Goal: Information Seeking & Learning: Learn about a topic

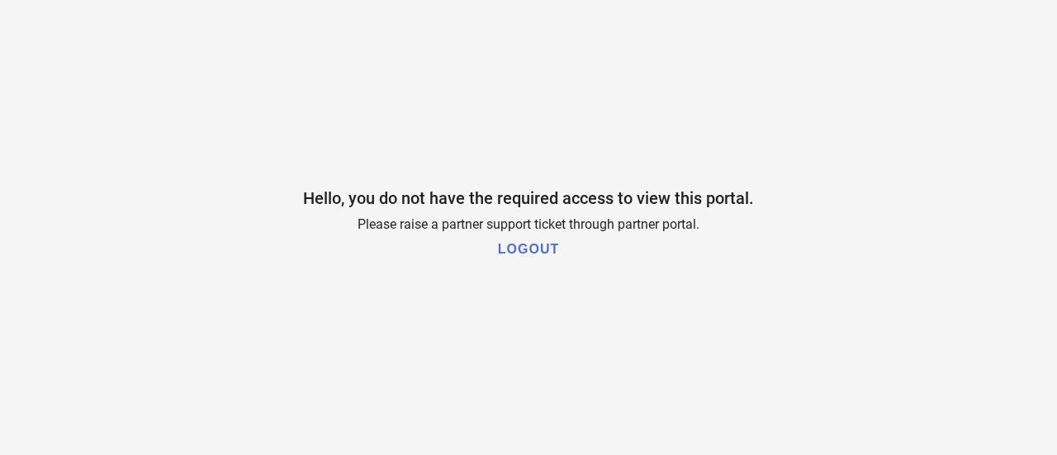
click at [533, 248] on h1 "LOGOUT" at bounding box center [528, 249] width 61 height 15
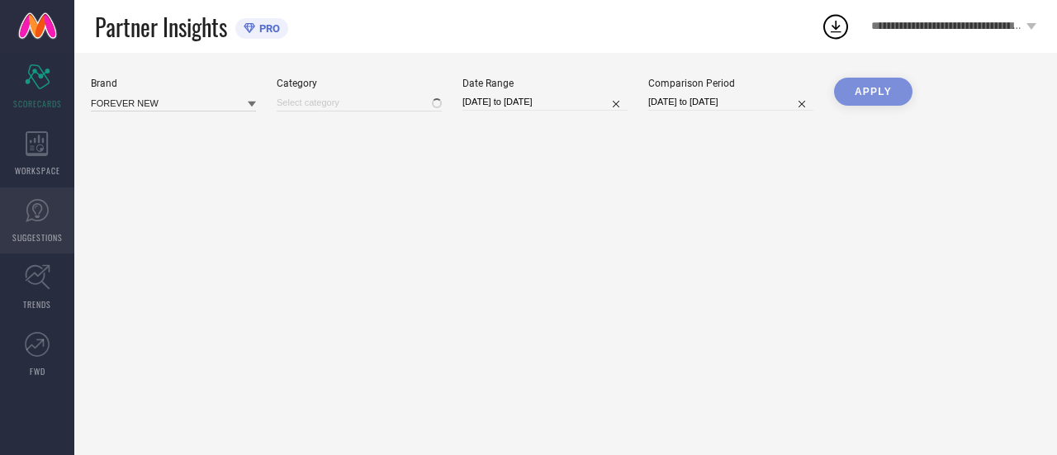
type input "All"
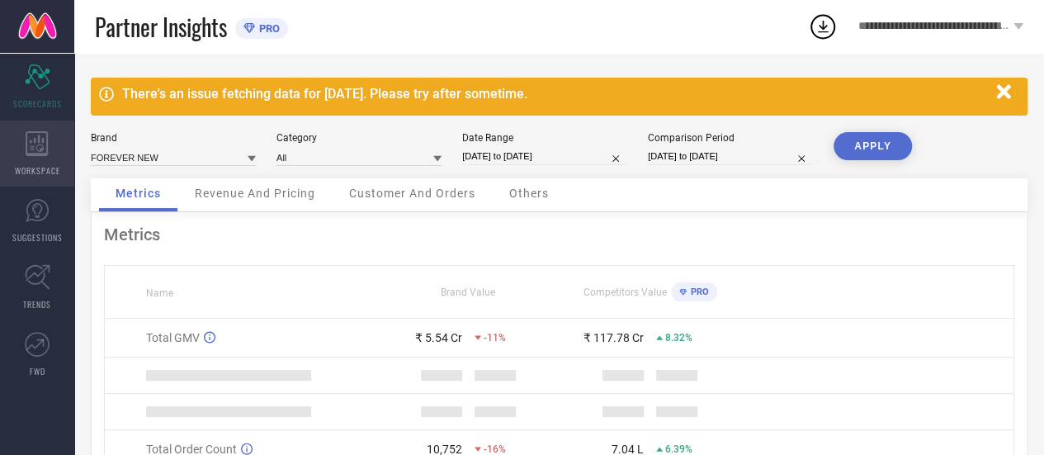
click at [31, 154] on icon at bounding box center [37, 143] width 22 height 25
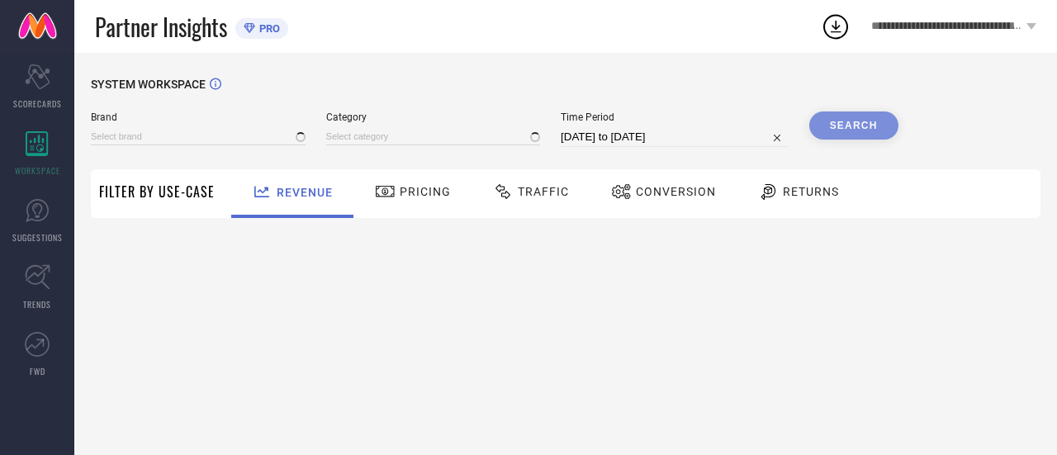
type input "FOREVER NEW"
type input "All"
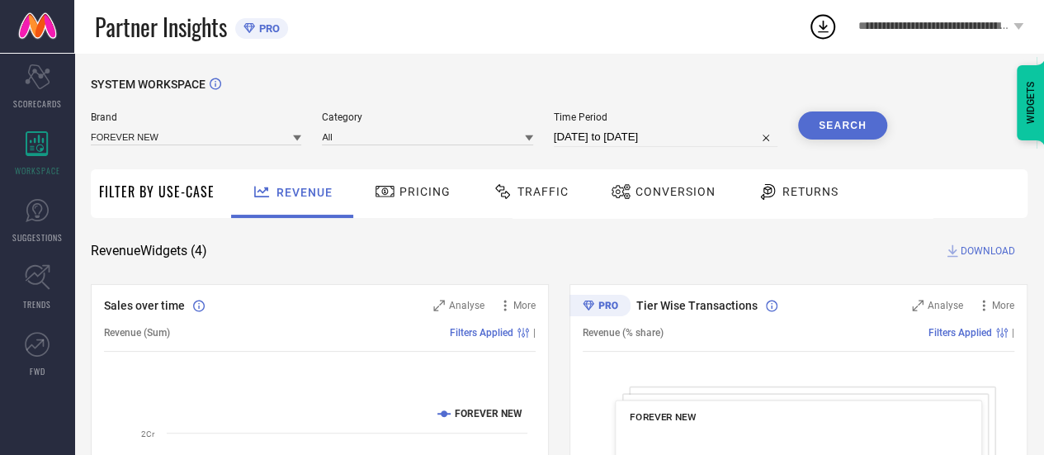
click at [540, 199] on div "Traffic" at bounding box center [531, 191] width 84 height 28
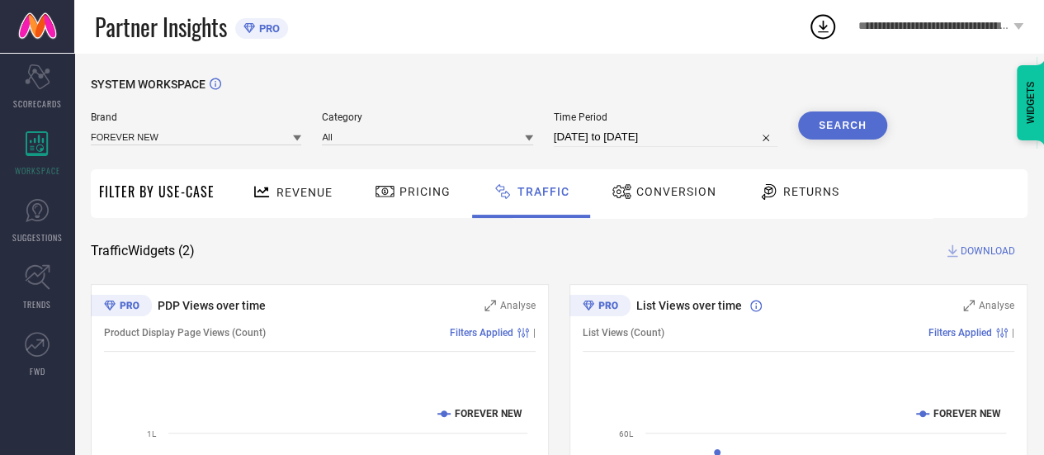
click at [670, 191] on span "Conversion" at bounding box center [676, 191] width 80 height 13
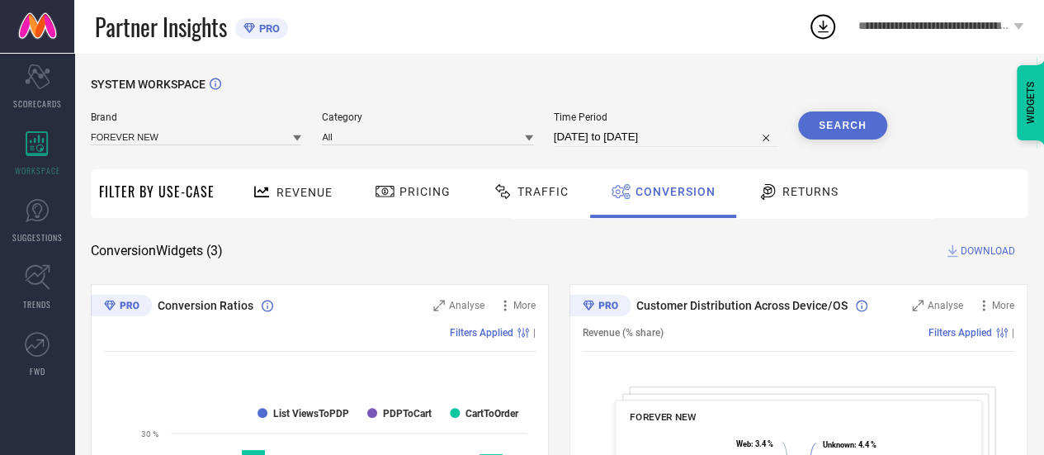
select select "7"
select select "2025"
select select "8"
select select "2025"
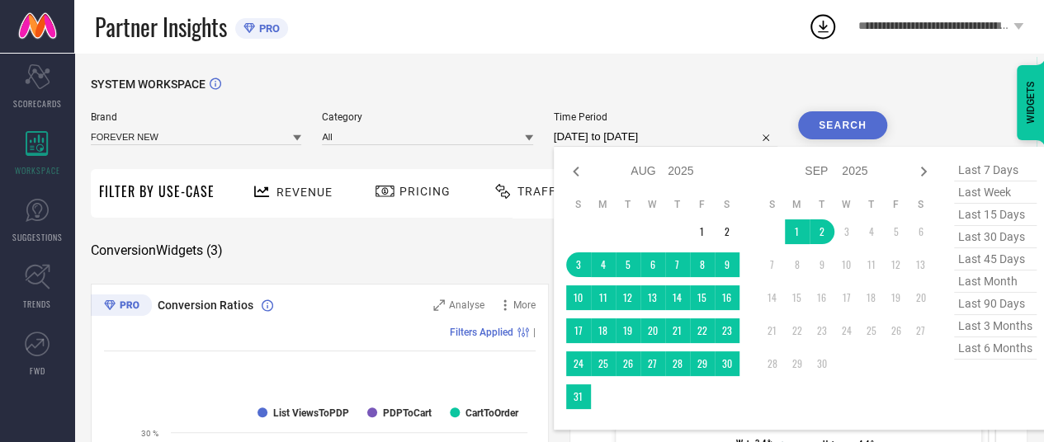
click at [601, 138] on input "[DATE] to [DATE]" at bounding box center [666, 137] width 224 height 20
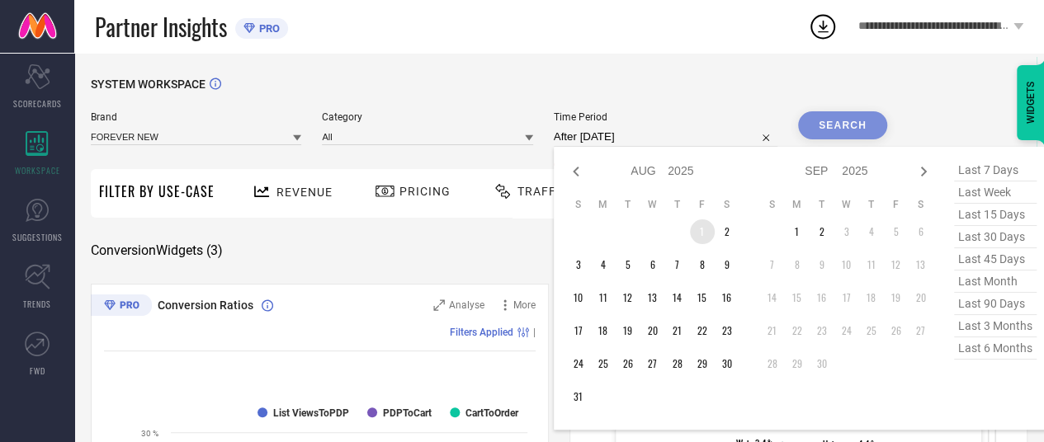
click at [697, 226] on td "1" at bounding box center [702, 232] width 25 height 25
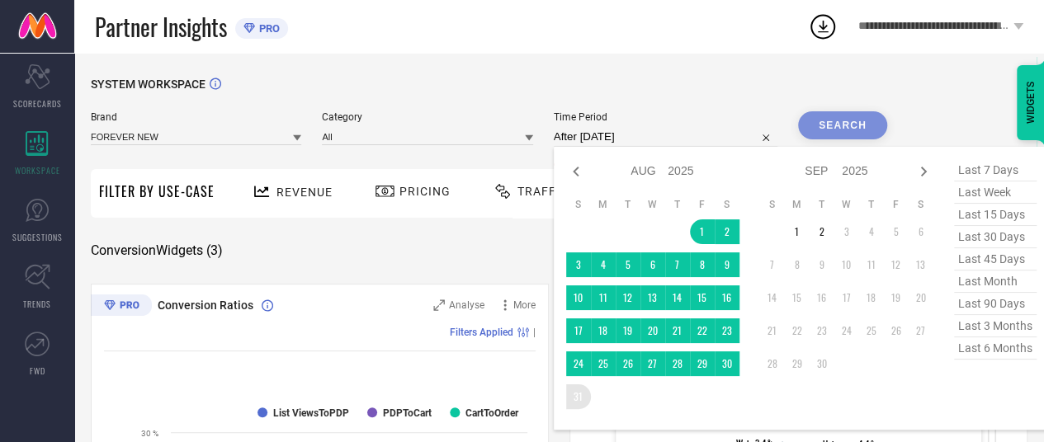
type input "[DATE] to [DATE]"
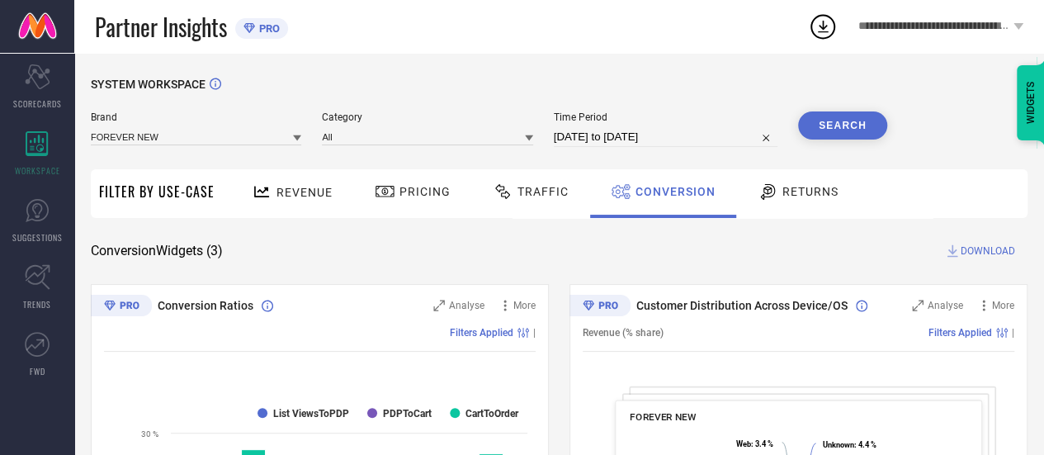
click at [839, 133] on button "Search" at bounding box center [842, 125] width 89 height 28
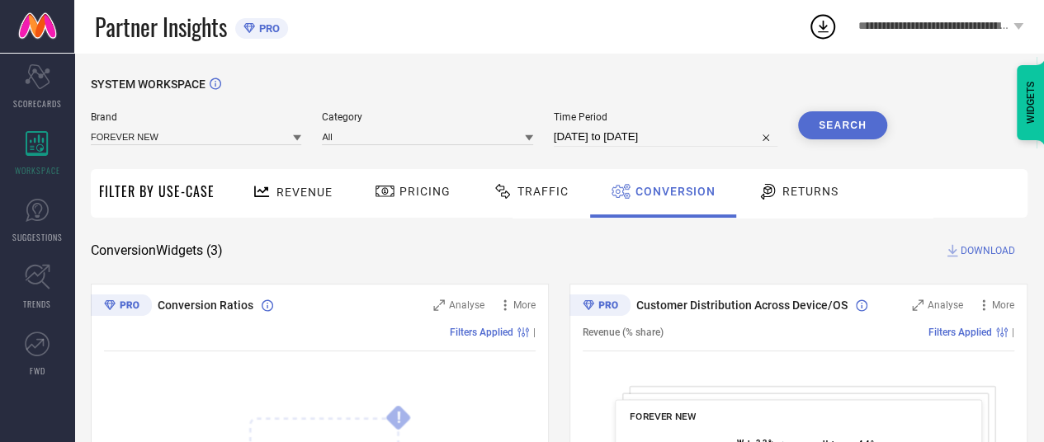
select select "7"
select select "2025"
select select "8"
select select "2025"
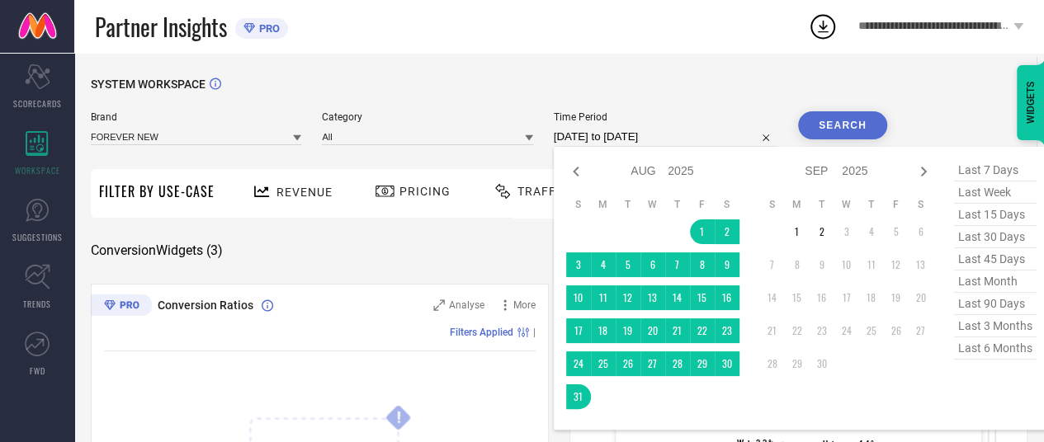
click at [598, 136] on input "[DATE] to [DATE]" at bounding box center [666, 137] width 224 height 20
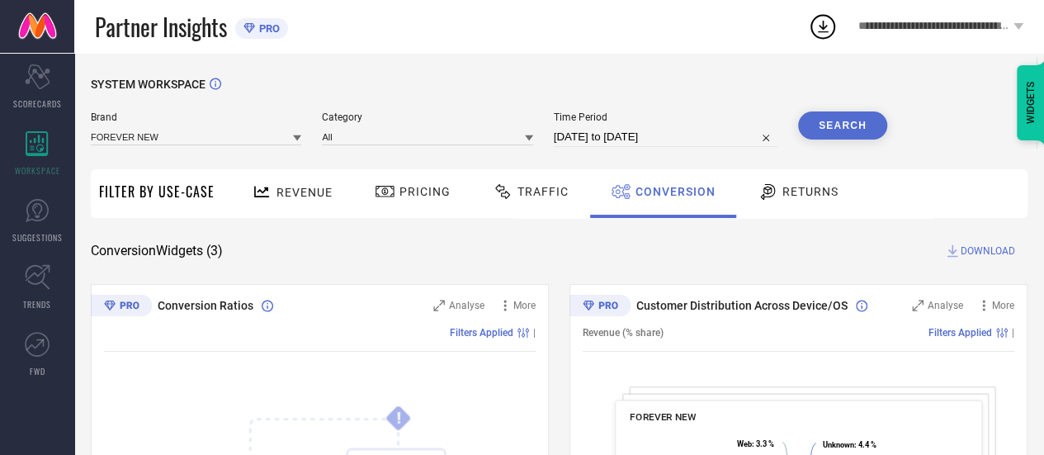
click at [674, 91] on div "SYSTEM WORKSPACE" at bounding box center [559, 95] width 937 height 34
click at [524, 190] on span "Traffic" at bounding box center [543, 191] width 51 height 13
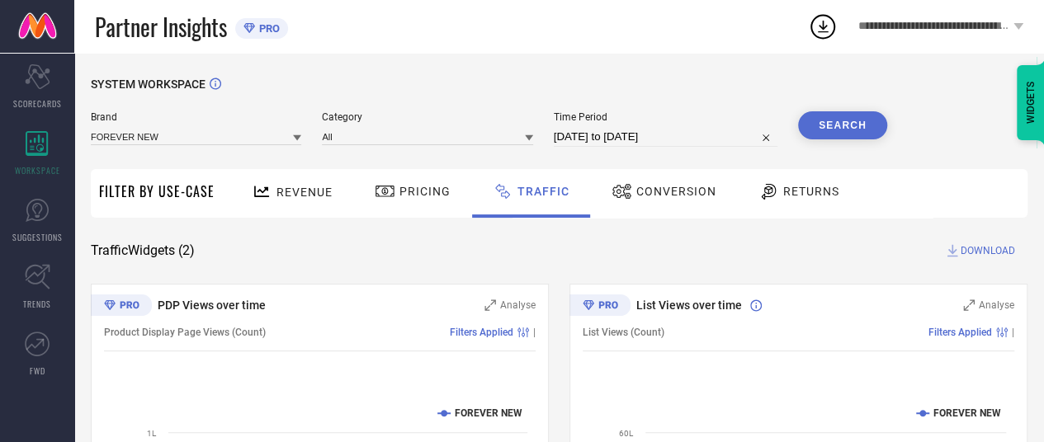
select select "7"
select select "2025"
select select "8"
select select "2025"
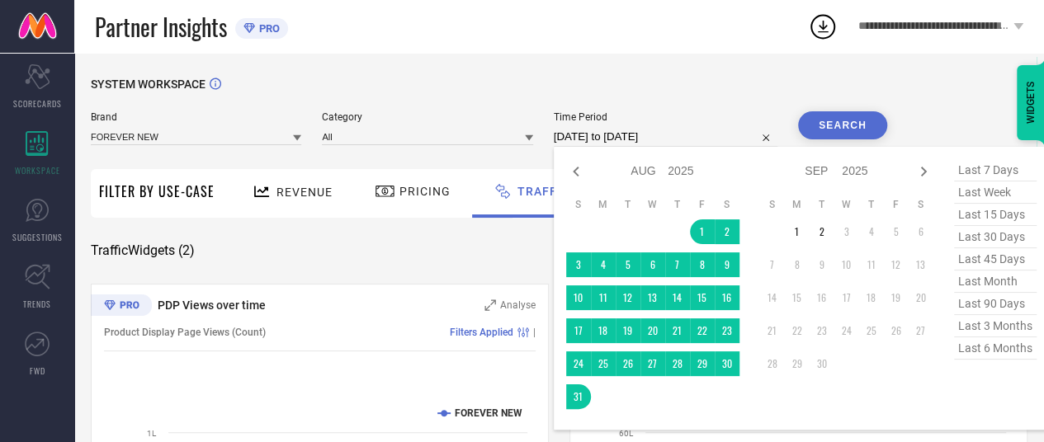
click at [604, 133] on input "[DATE] to [DATE]" at bounding box center [666, 137] width 224 height 20
click at [668, 180] on select "2015 2016 2017 2018 2019 2020 2021 2022 2023 2024 2025 2026 2027 2028 2029 2030…" at bounding box center [681, 171] width 26 height 24
select select "7"
select select "2024"
select select "8"
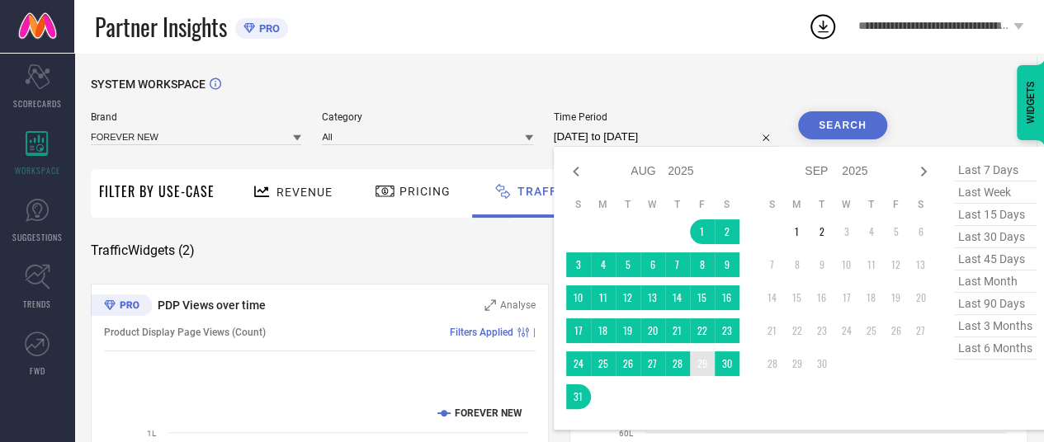
select select "2024"
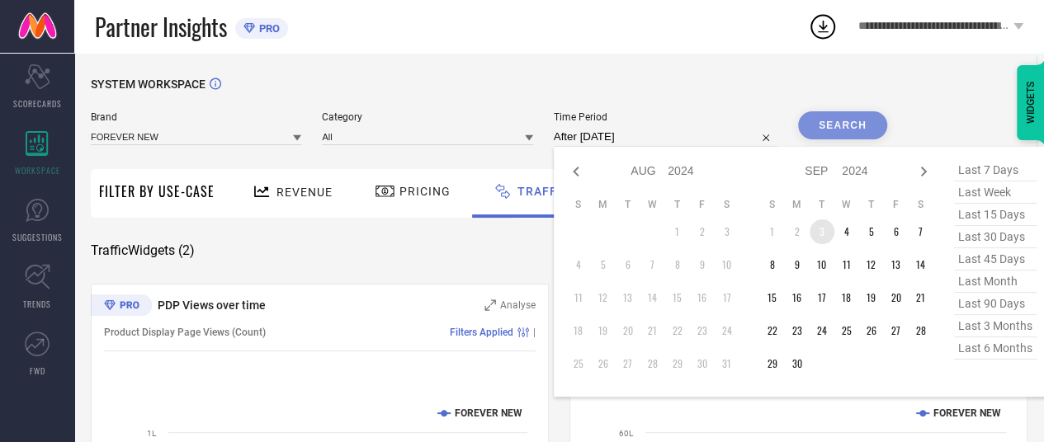
click at [832, 232] on td "3" at bounding box center [822, 232] width 25 height 25
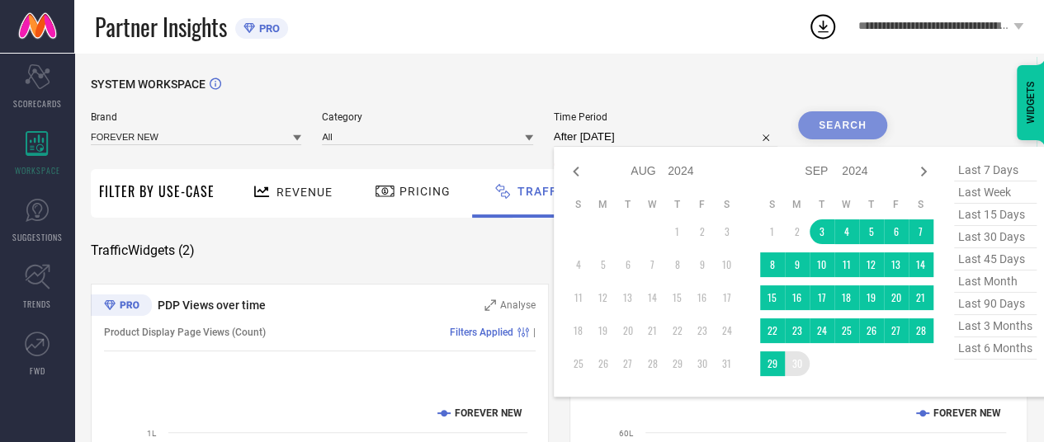
type input "[DATE] to [DATE]"
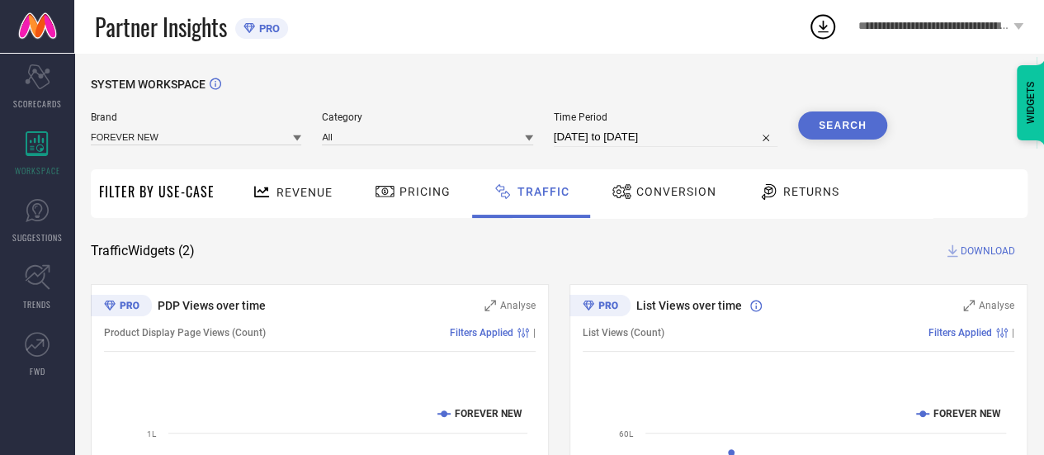
click at [848, 131] on button "Search" at bounding box center [842, 125] width 89 height 28
click at [639, 196] on span "Conversion" at bounding box center [676, 191] width 80 height 13
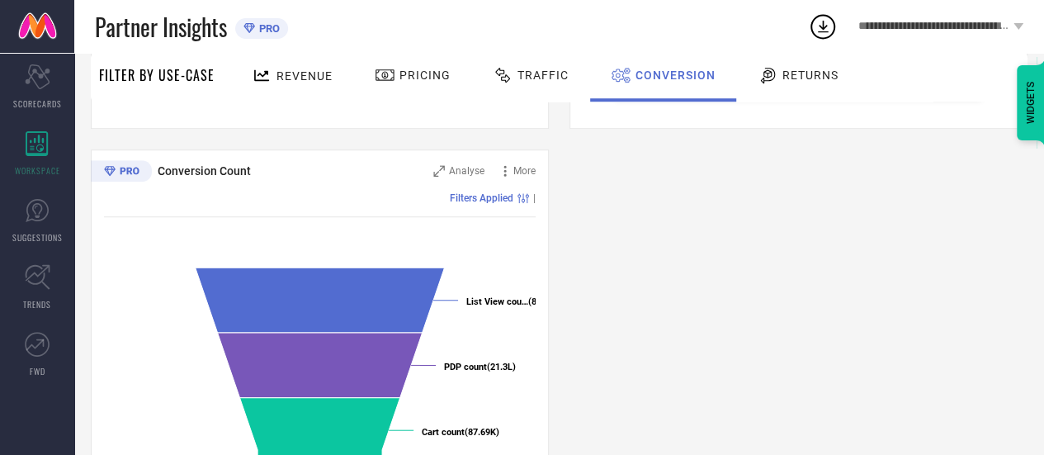
scroll to position [700, 0]
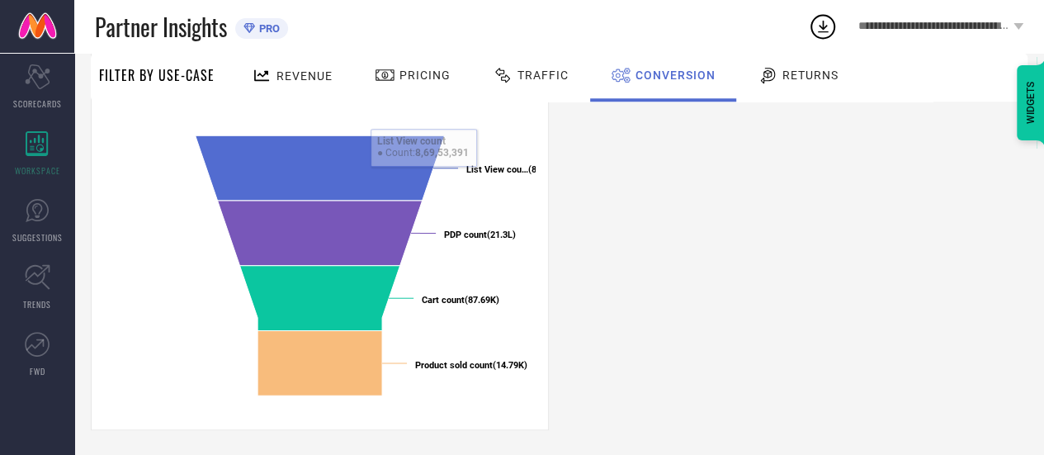
click at [556, 78] on span "Traffic" at bounding box center [543, 75] width 51 height 13
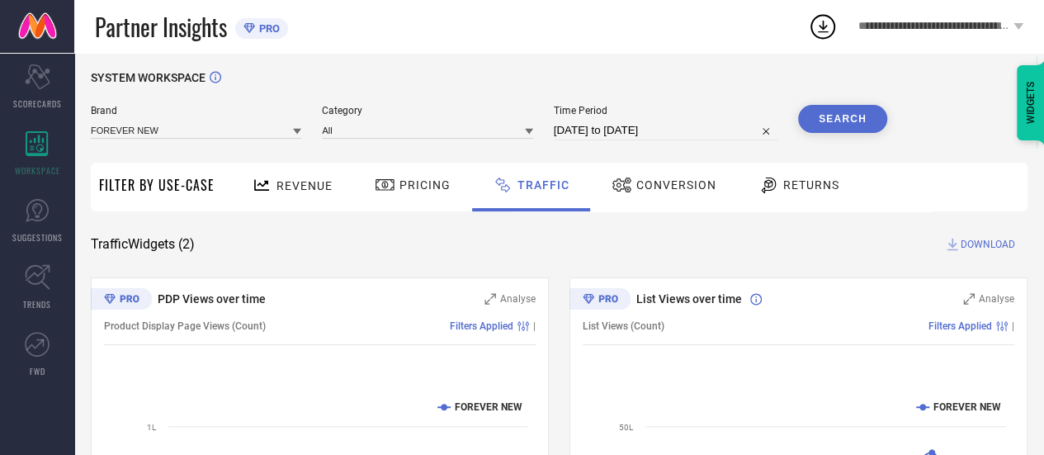
scroll to position [7, 0]
select select "8"
select select "2024"
select select "9"
select select "2024"
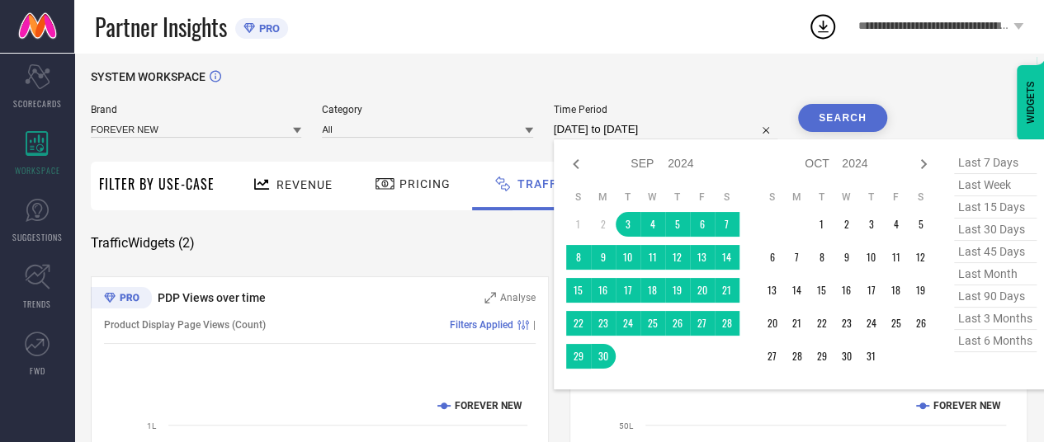
click at [587, 132] on input "[DATE] to [DATE]" at bounding box center [666, 130] width 224 height 20
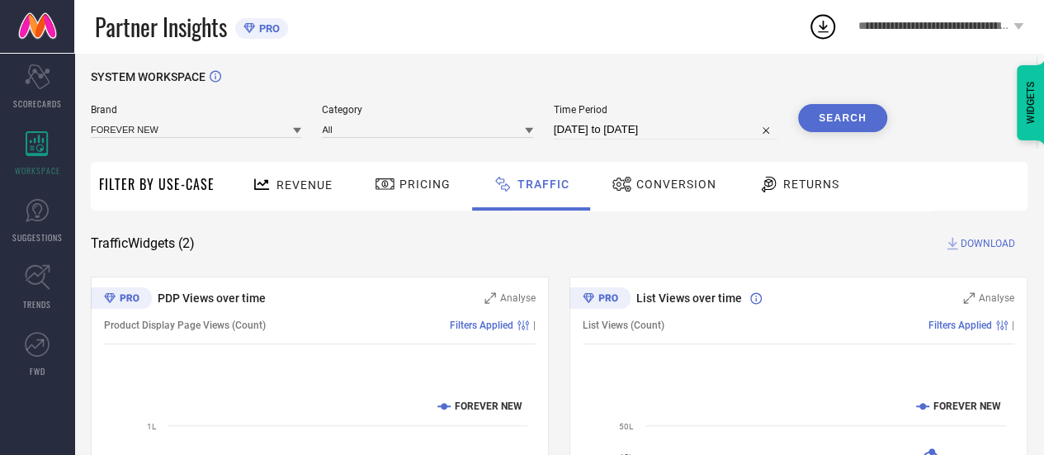
click at [527, 64] on div "SYSTEM WORKSPACE Brand FOREVER NEW Category All Time Period [DATE] to [DATE] Se…" at bounding box center [559, 379] width 970 height 669
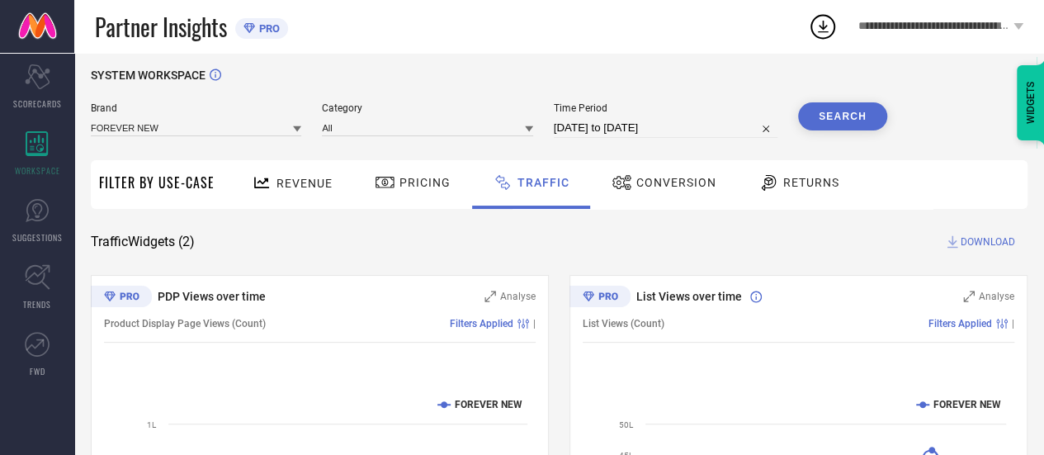
click at [639, 177] on span "Conversion" at bounding box center [676, 182] width 80 height 13
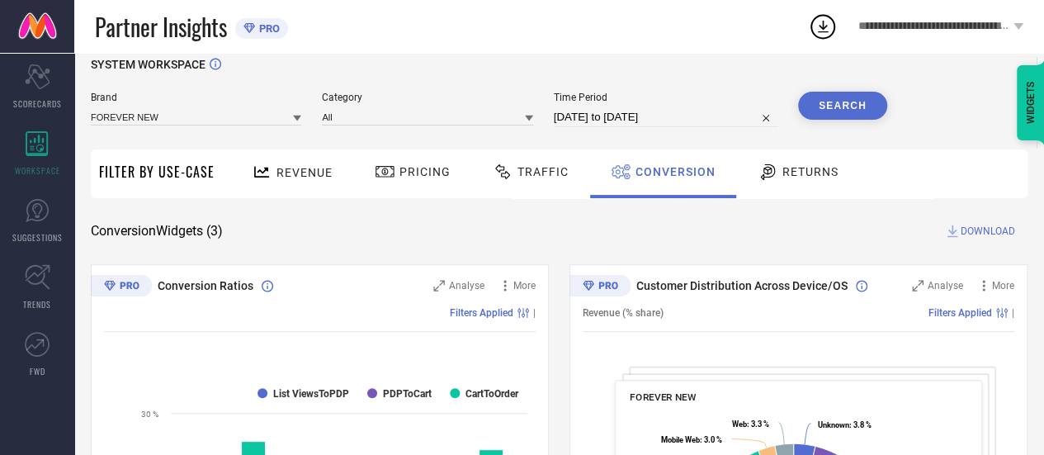
scroll to position [19, 0]
click at [508, 170] on icon at bounding box center [503, 173] width 21 height 20
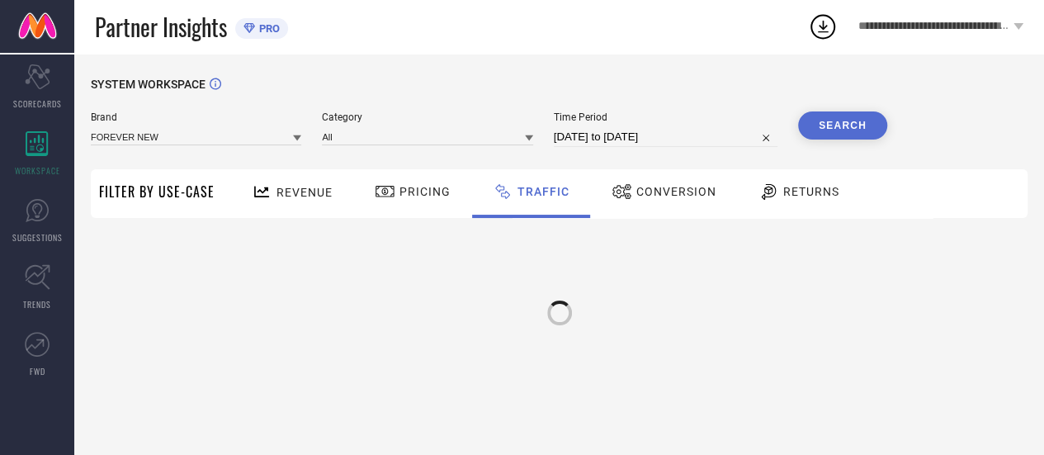
scroll to position [0, 0]
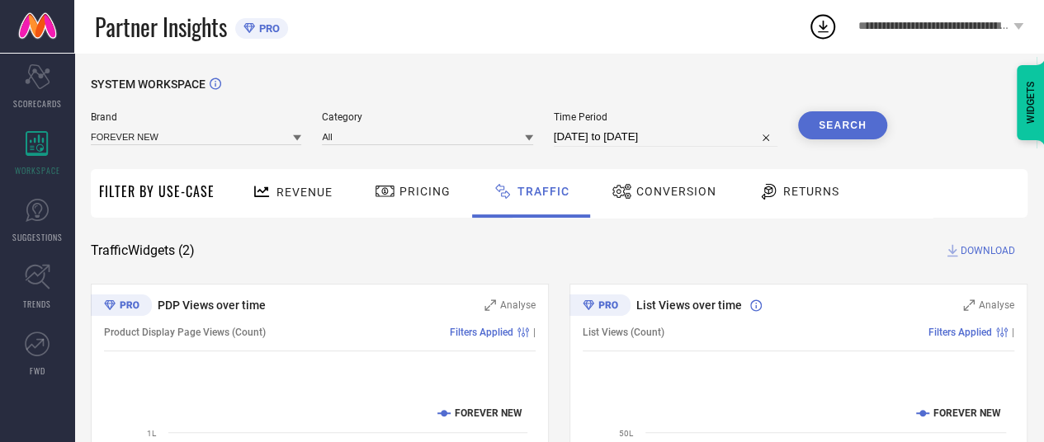
select select "8"
select select "2024"
select select "9"
select select "2024"
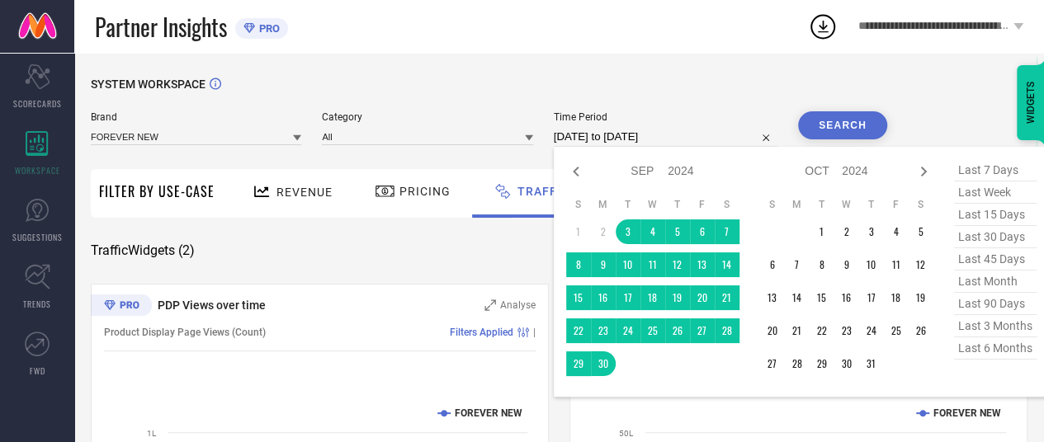
click at [678, 135] on input "[DATE] to [DATE]" at bounding box center [666, 137] width 224 height 20
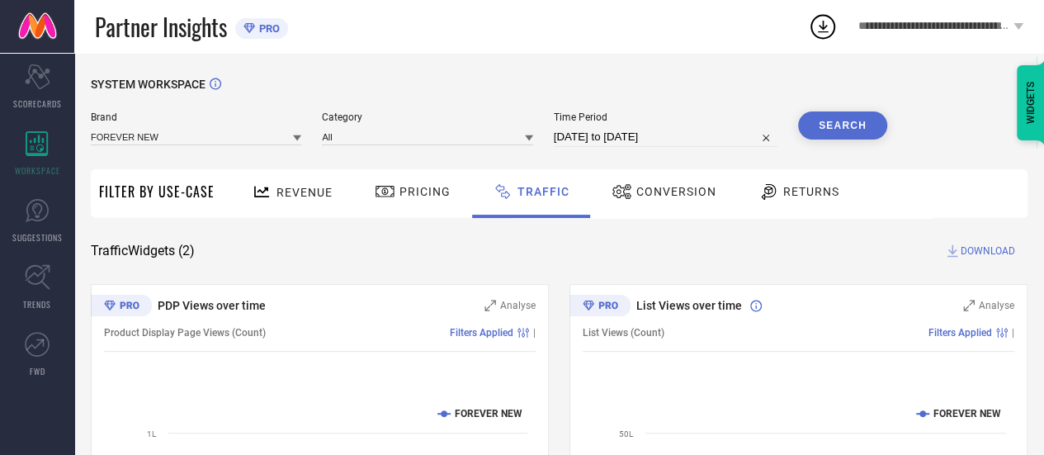
click at [499, 248] on div "Traffic Widgets ( 2 ) DOWNLOAD" at bounding box center [559, 251] width 937 height 17
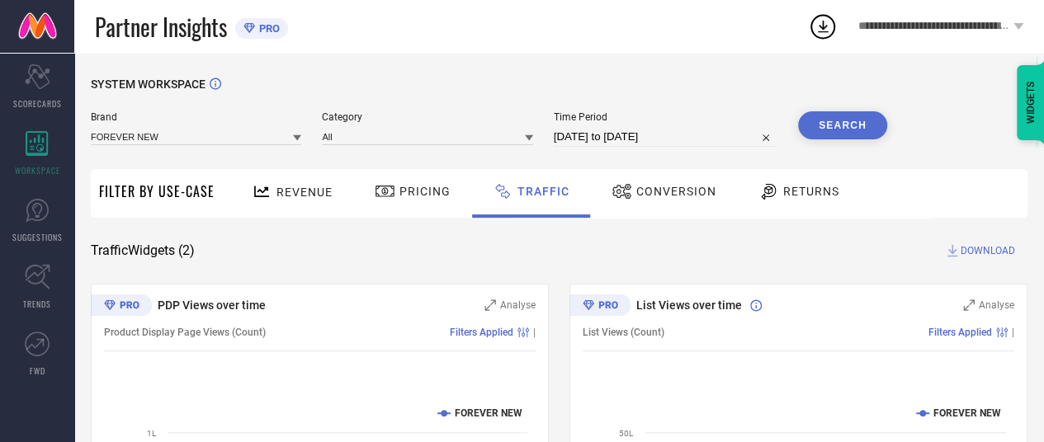
select select "8"
select select "2024"
select select "9"
select select "2024"
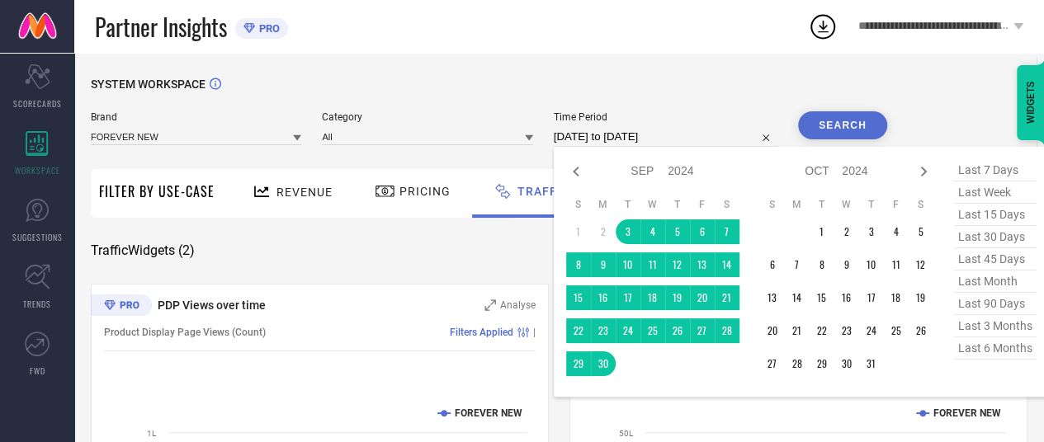
click at [588, 133] on input "[DATE] to [DATE]" at bounding box center [666, 137] width 224 height 20
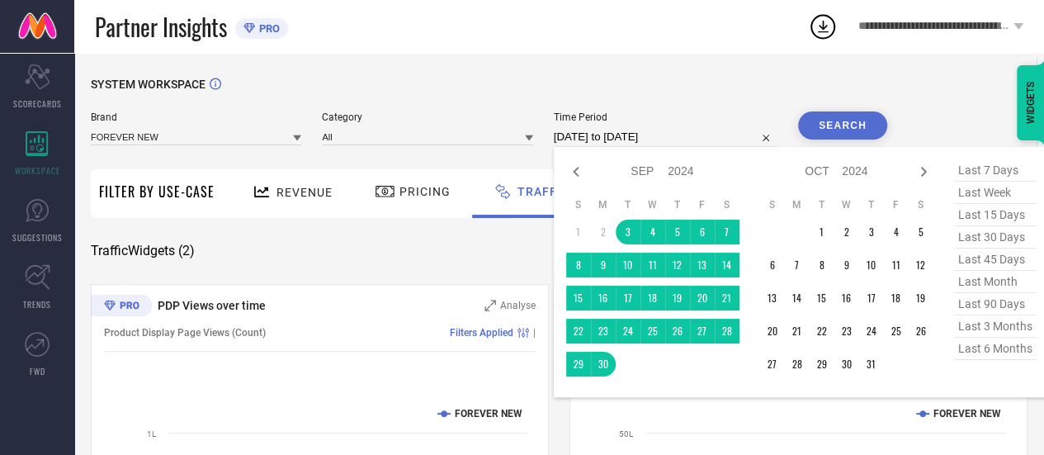
click at [642, 87] on div "SYSTEM WORKSPACE" at bounding box center [559, 95] width 937 height 34
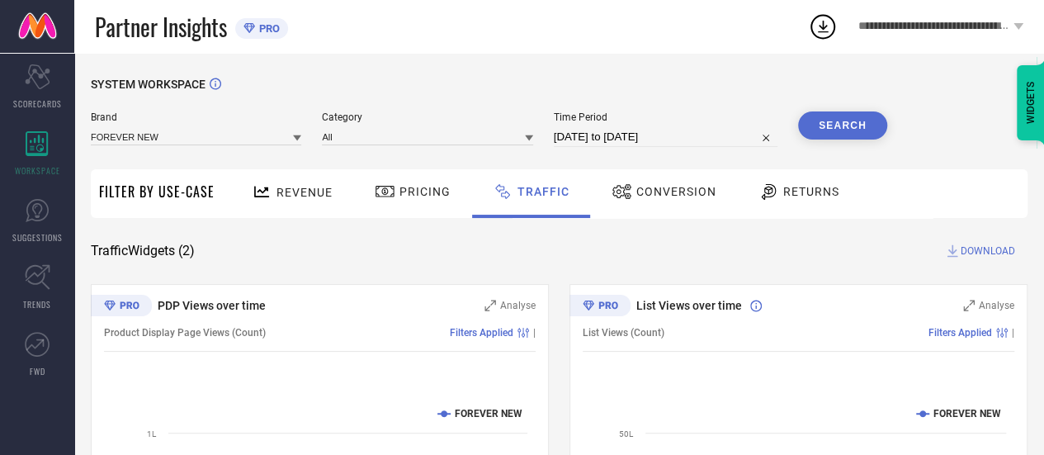
click at [324, 196] on span "Revenue" at bounding box center [305, 192] width 56 height 13
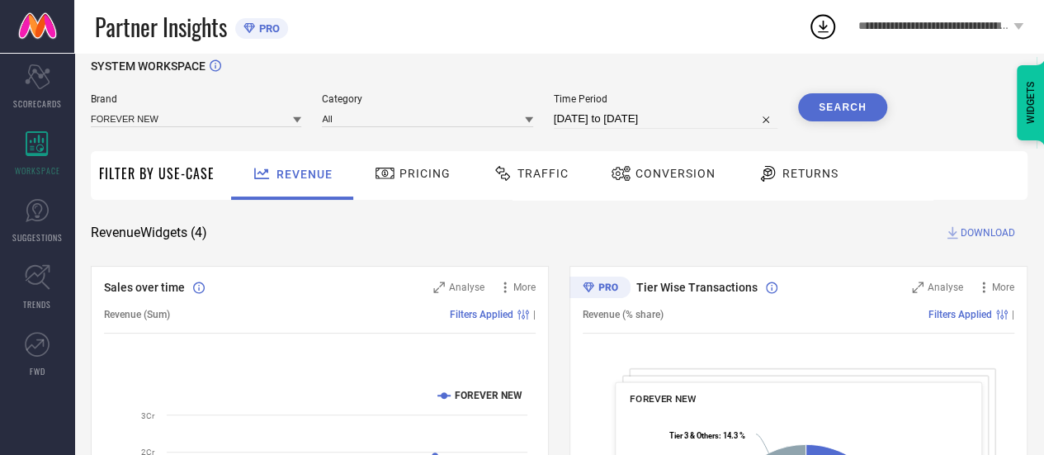
scroll to position [8, 0]
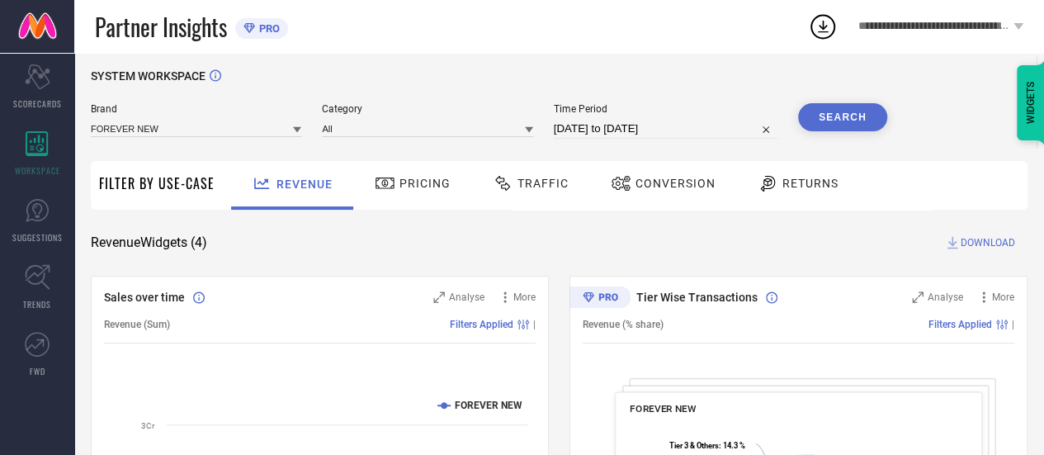
click at [408, 186] on span "Pricing" at bounding box center [425, 183] width 51 height 13
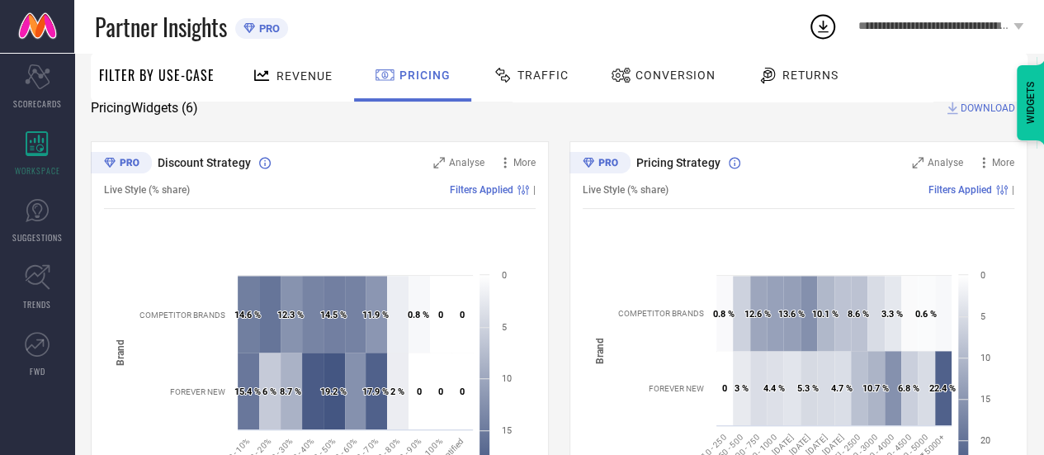
scroll to position [0, 0]
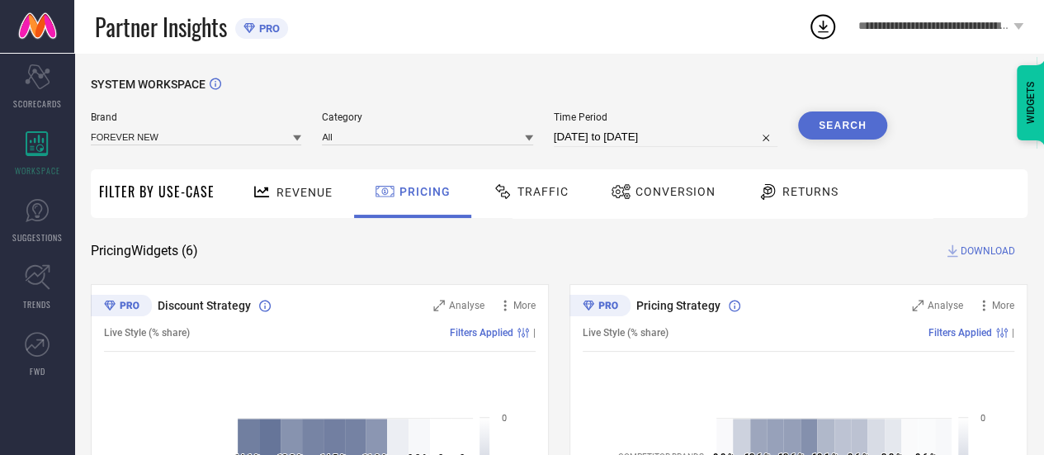
click at [543, 189] on span "Traffic" at bounding box center [543, 191] width 51 height 13
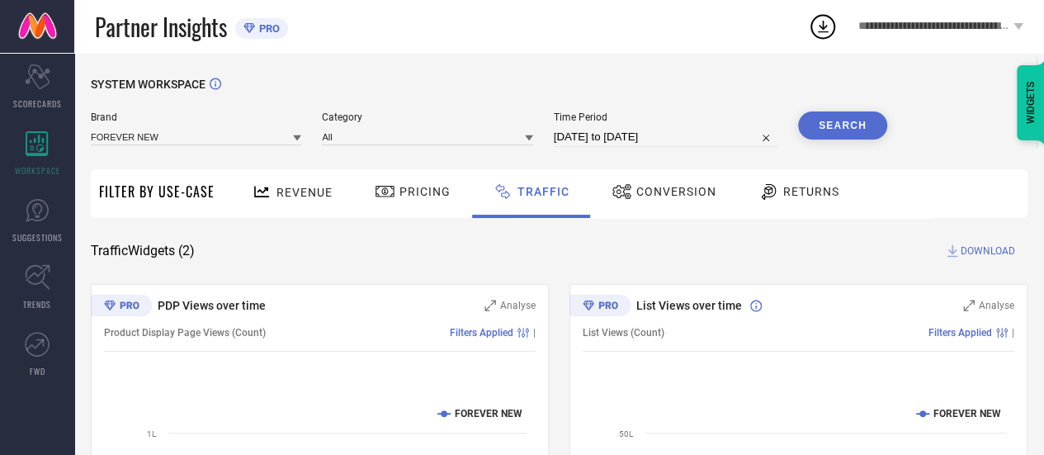
click at [626, 192] on icon at bounding box center [622, 192] width 21 height 20
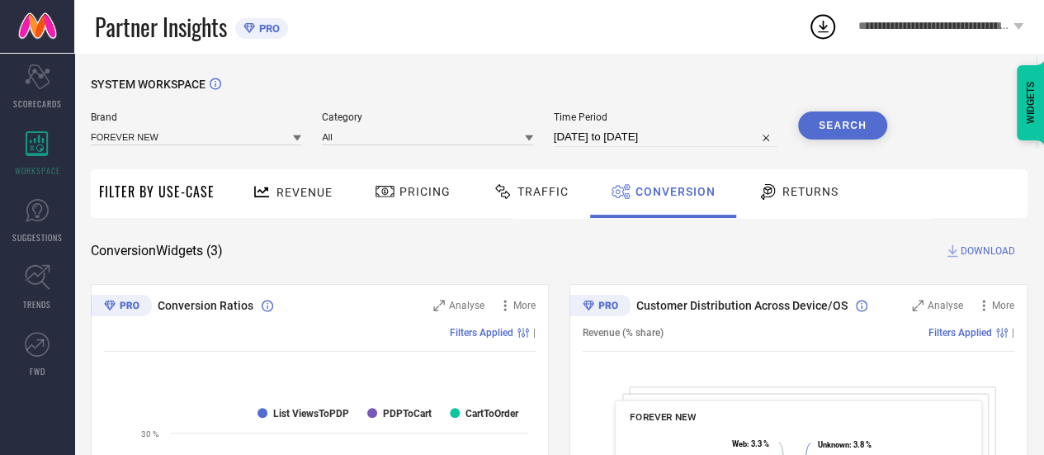
click at [774, 189] on div at bounding box center [770, 192] width 25 height 20
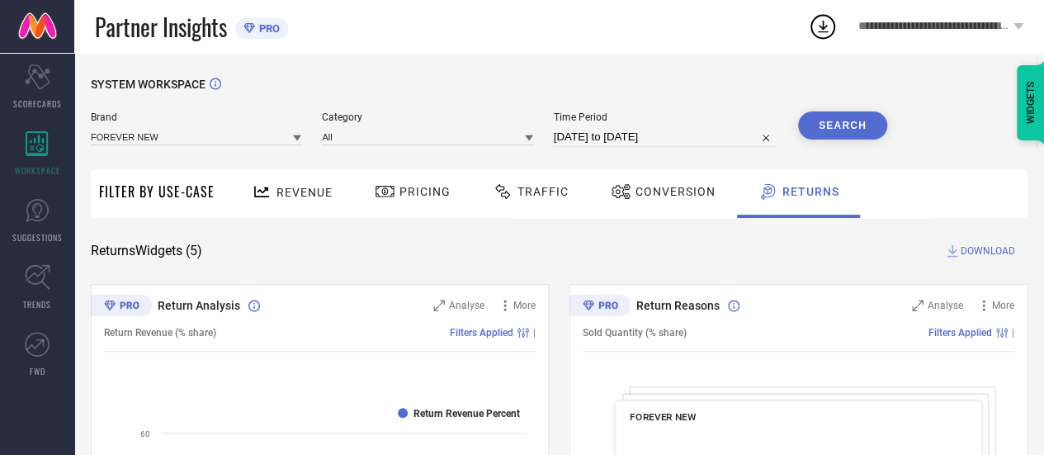
click at [272, 189] on div at bounding box center [264, 192] width 25 height 21
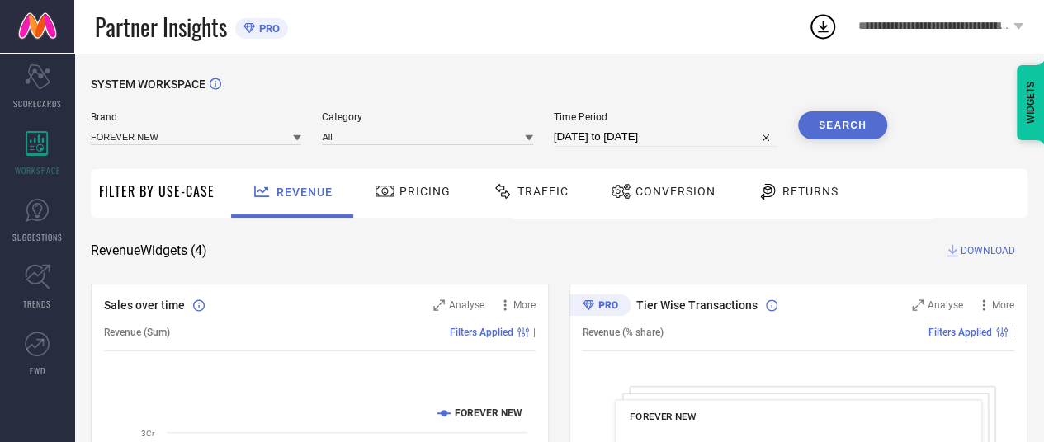
click at [631, 144] on input "[DATE] to [DATE]" at bounding box center [666, 137] width 224 height 20
select select "8"
select select "2024"
select select "9"
select select "2024"
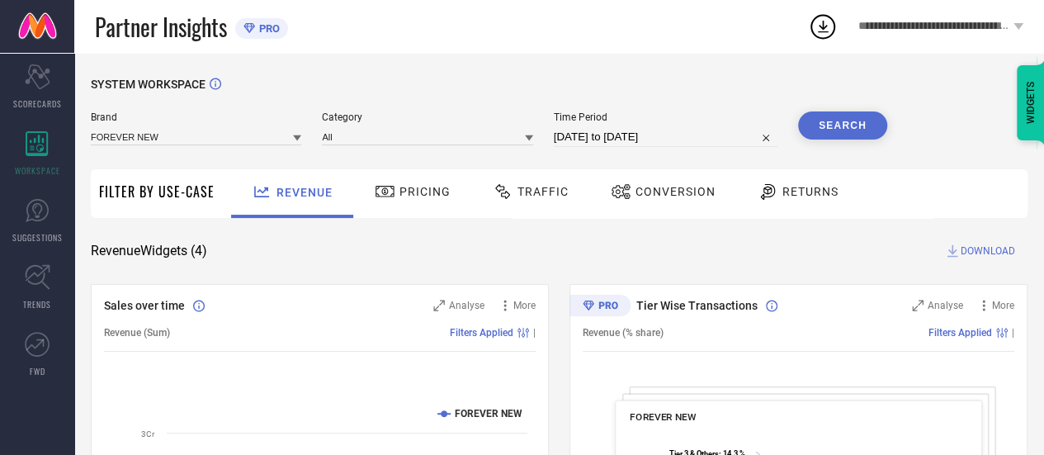
click at [531, 52] on div "Partner Insights PRO" at bounding box center [451, 26] width 713 height 53
